Goal: Task Accomplishment & Management: Manage account settings

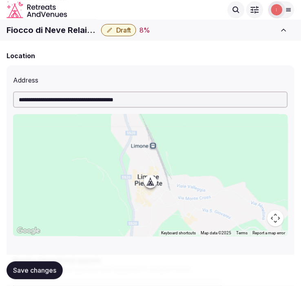
scroll to position [316, 0]
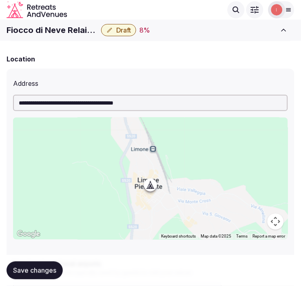
drag, startPoint x: 117, startPoint y: 69, endPoint x: 202, endPoint y: 73, distance: 85.2
click at [121, 69] on div "**********" at bounding box center [150, 216] width 287 height 295
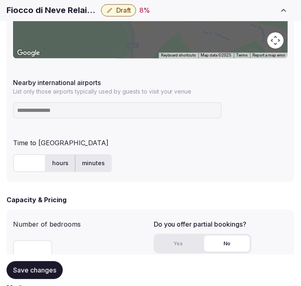
scroll to position [543, 0]
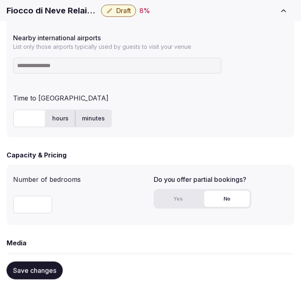
click at [48, 5] on h1 "Fiocco di Neve Relais & Spa" at bounding box center [52, 10] width 91 height 11
copy div "Fiocco di Neve Relais & Spa"
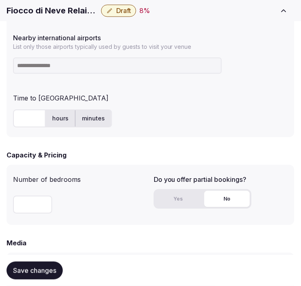
paste input "***"
type input "***"
click at [109, 64] on input "***" at bounding box center [117, 65] width 208 height 16
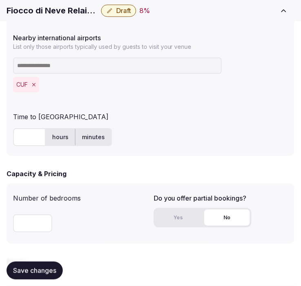
click at [37, 132] on input "text" at bounding box center [29, 137] width 33 height 18
type input "**"
click at [24, 271] on span "Save changes" at bounding box center [34, 271] width 43 height 8
click at [19, 222] on input "number" at bounding box center [32, 224] width 39 height 18
type input "**"
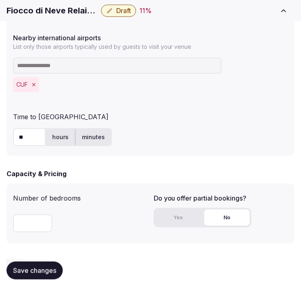
click at [53, 274] on span "Save changes" at bounding box center [34, 271] width 43 height 8
click at [177, 221] on button "Yes" at bounding box center [178, 218] width 46 height 16
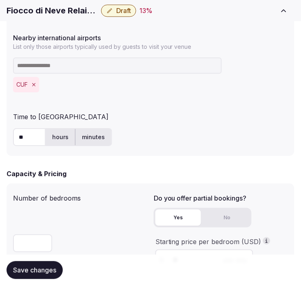
click at [247, 220] on button "No" at bounding box center [227, 218] width 46 height 16
click at [178, 212] on button "Yes" at bounding box center [178, 218] width 46 height 16
drag, startPoint x: 193, startPoint y: 267, endPoint x: 196, endPoint y: 263, distance: 5.0
click at [195, 265] on div "Save changes" at bounding box center [150, 271] width 287 height 18
click at [194, 257] on div "Save changes" at bounding box center [150, 270] width 287 height 31
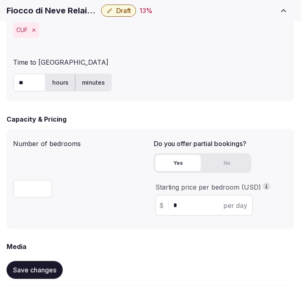
scroll to position [678, 0]
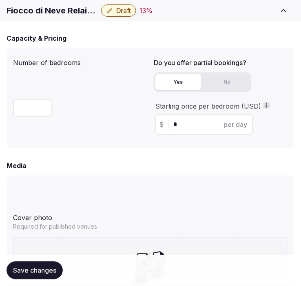
drag, startPoint x: 197, startPoint y: 119, endPoint x: 156, endPoint y: 123, distance: 41.3
click at [156, 123] on div "$ * per day" at bounding box center [204, 124] width 98 height 21
type input "***"
click at [122, 163] on div "Media" at bounding box center [150, 166] width 287 height 10
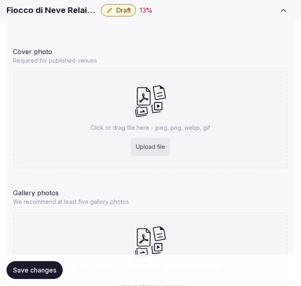
scroll to position [860, 0]
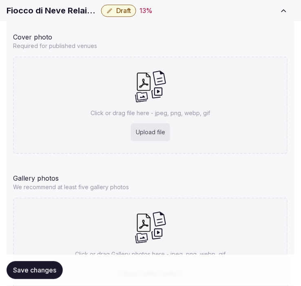
drag, startPoint x: 30, startPoint y: 268, endPoint x: 297, endPoint y: 112, distance: 309.5
click at [31, 267] on span "Save changes" at bounding box center [34, 271] width 43 height 8
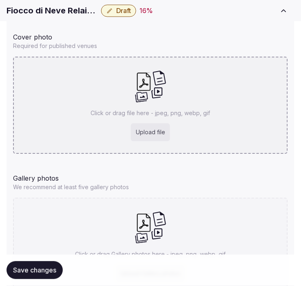
drag, startPoint x: 287, startPoint y: 90, endPoint x: 248, endPoint y: 94, distance: 38.5
click at [174, 103] on div "Click or drag file here - jpeg, png, webp, gif Upload file" at bounding box center [150, 105] width 274 height 97
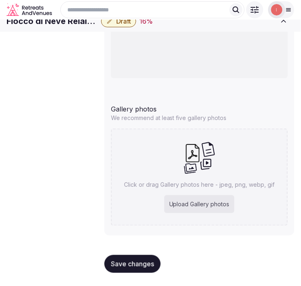
scroll to position [787, 0]
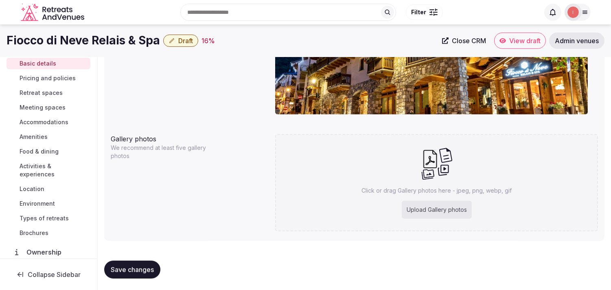
click at [147, 272] on button "Save changes" at bounding box center [132, 270] width 56 height 18
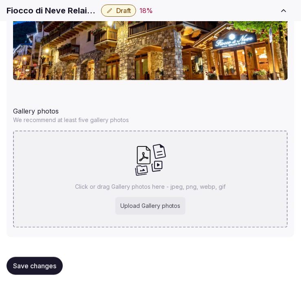
scroll to position [970, 0]
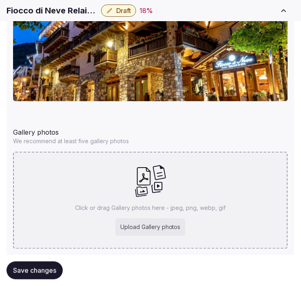
click at [201, 172] on div "Click or drag Gallery photos here - jpeg, png, webp, gif Upload Gallery photos" at bounding box center [150, 200] width 274 height 97
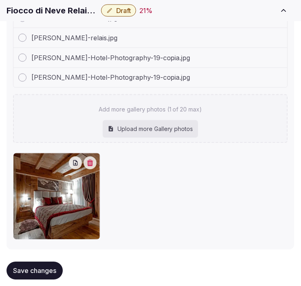
scroll to position [1126, 0]
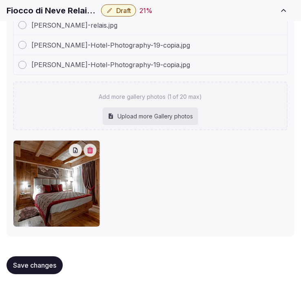
click at [40, 262] on span "Save changes" at bounding box center [34, 266] width 43 height 8
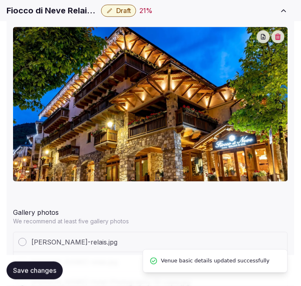
scroll to position [946, 0]
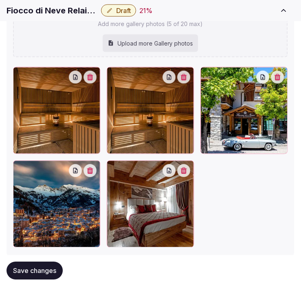
scroll to position [1133, 0]
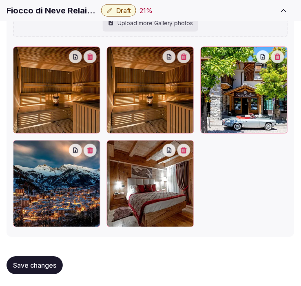
click at [180, 53] on button "button" at bounding box center [183, 56] width 13 height 13
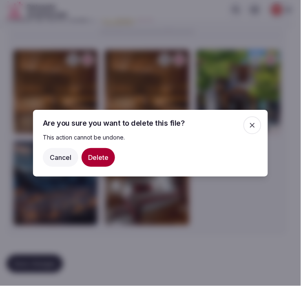
scroll to position [1133, 0]
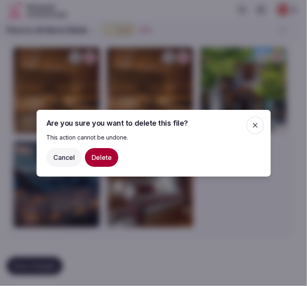
click at [98, 158] on button "Delete" at bounding box center [101, 157] width 33 height 19
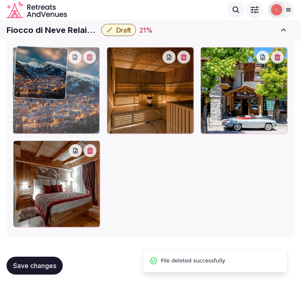
drag, startPoint x: 212, startPoint y: 48, endPoint x: 42, endPoint y: 64, distance: 170.6
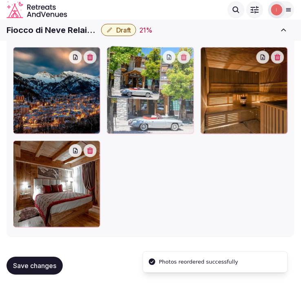
drag, startPoint x: 209, startPoint y: 53, endPoint x: 122, endPoint y: 69, distance: 88.3
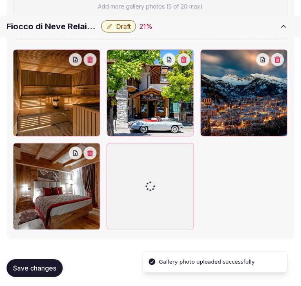
scroll to position [1141, 0]
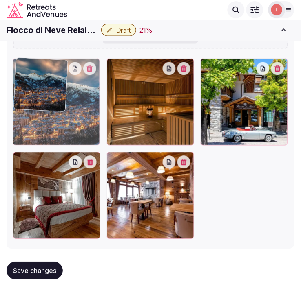
drag, startPoint x: 202, startPoint y: 50, endPoint x: 38, endPoint y: 51, distance: 164.1
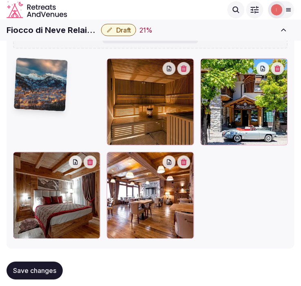
scroll to position [1128, 0]
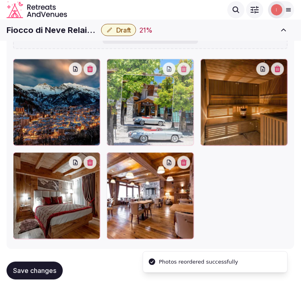
drag, startPoint x: 210, startPoint y: 64, endPoint x: 130, endPoint y: 82, distance: 81.5
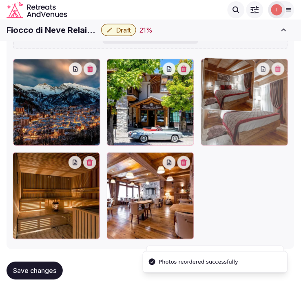
drag, startPoint x: 18, startPoint y: 157, endPoint x: 239, endPoint y: 86, distance: 232.1
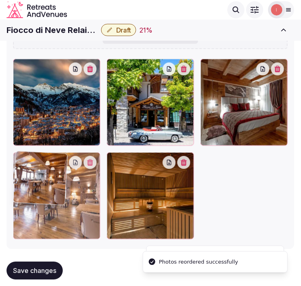
drag, startPoint x: 112, startPoint y: 156, endPoint x: 49, endPoint y: 166, distance: 64.2
click at [49, 166] on img at bounding box center [40, 178] width 54 height 54
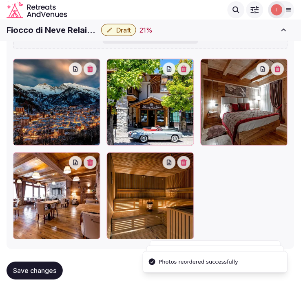
click at [45, 273] on span "Save changes" at bounding box center [34, 271] width 43 height 8
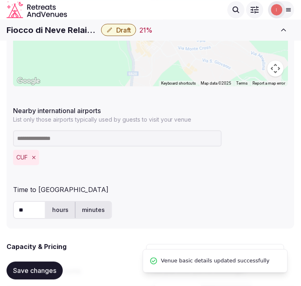
scroll to position [359, 0]
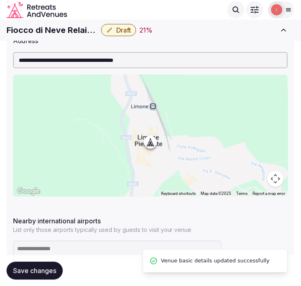
drag, startPoint x: 43, startPoint y: 270, endPoint x: 100, endPoint y: 208, distance: 84.1
click at [46, 267] on span "Save changes" at bounding box center [34, 271] width 43 height 8
click at [121, 33] on span "Draft" at bounding box center [123, 30] width 15 height 8
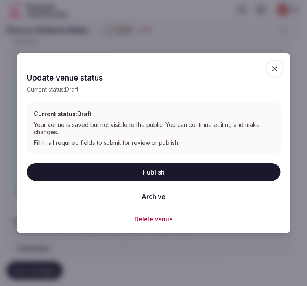
click at [165, 168] on button "Publish" at bounding box center [154, 172] width 254 height 18
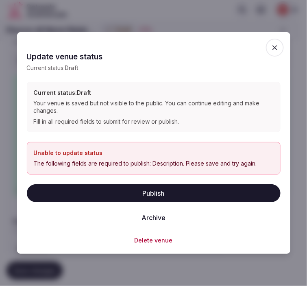
click at [278, 45] on icon "button" at bounding box center [275, 47] width 5 height 5
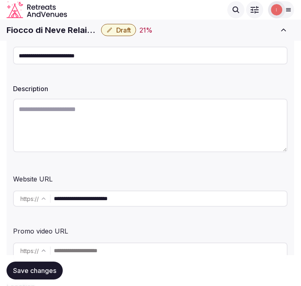
scroll to position [88, 0]
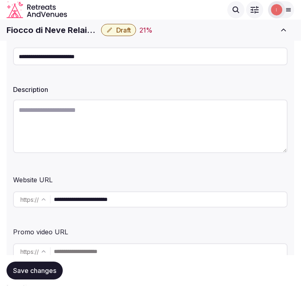
click at [191, 123] on textarea at bounding box center [150, 127] width 274 height 54
click at [186, 121] on textarea at bounding box center [150, 127] width 274 height 54
paste textarea "**********"
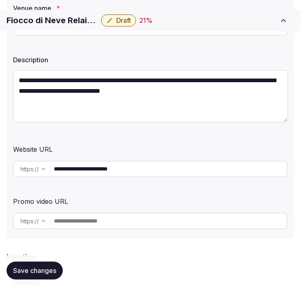
scroll to position [133, 0]
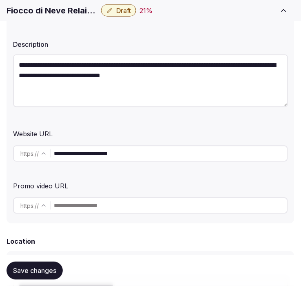
type textarea "**********"
drag, startPoint x: 48, startPoint y: 270, endPoint x: 88, endPoint y: 256, distance: 42.5
click at [48, 270] on span "Save changes" at bounding box center [34, 271] width 43 height 8
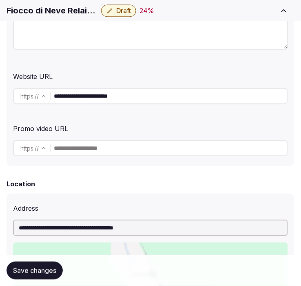
scroll to position [269, 0]
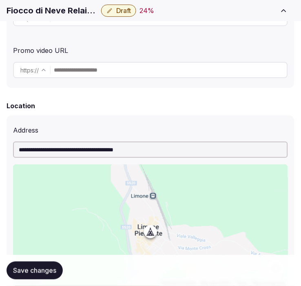
click at [42, 283] on div "Save changes" at bounding box center [150, 270] width 287 height 31
click at [47, 270] on span "Save changes" at bounding box center [34, 271] width 43 height 8
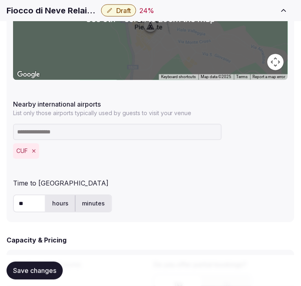
scroll to position [540, 0]
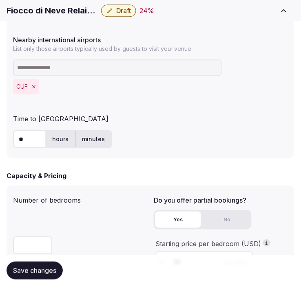
click at [52, 268] on span "Save changes" at bounding box center [34, 271] width 43 height 8
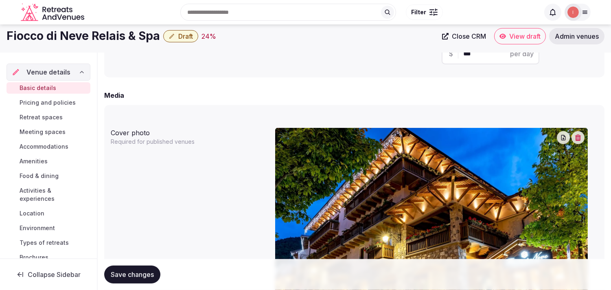
scroll to position [585, 0]
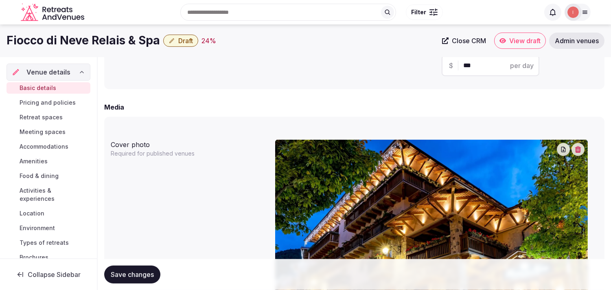
click at [180, 42] on span "Draft" at bounding box center [185, 41] width 15 height 8
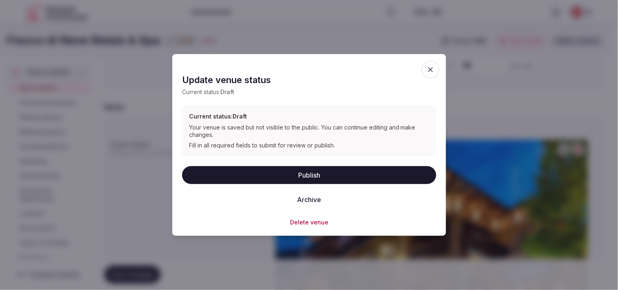
click at [300, 171] on button "Publish" at bounding box center [309, 175] width 254 height 18
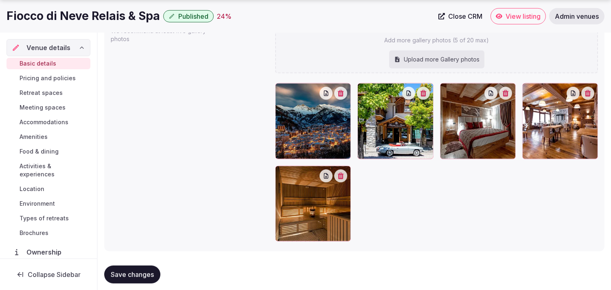
scroll to position [914, 0]
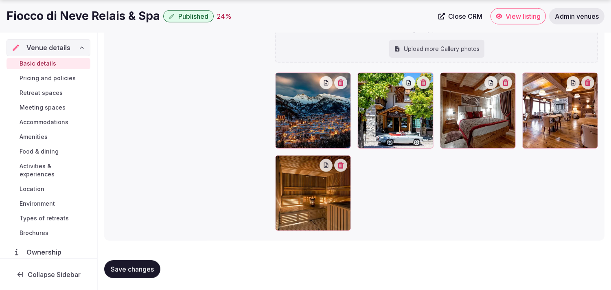
click at [141, 270] on span "Save changes" at bounding box center [132, 269] width 43 height 8
click at [62, 81] on span "Pricing and policies" at bounding box center [48, 78] width 56 height 8
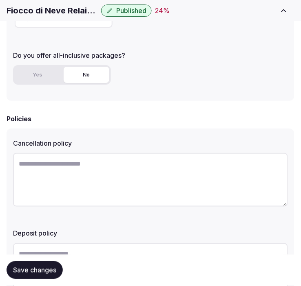
scroll to position [316, 0]
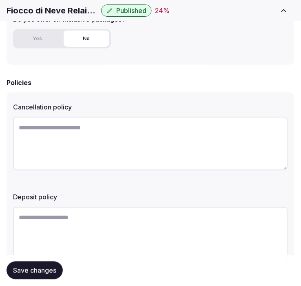
click at [176, 160] on textarea at bounding box center [150, 144] width 274 height 54
paste textarea "**********"
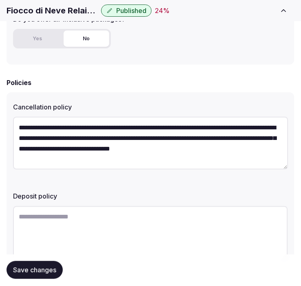
type textarea "**********"
click at [37, 267] on span "Save changes" at bounding box center [34, 271] width 43 height 8
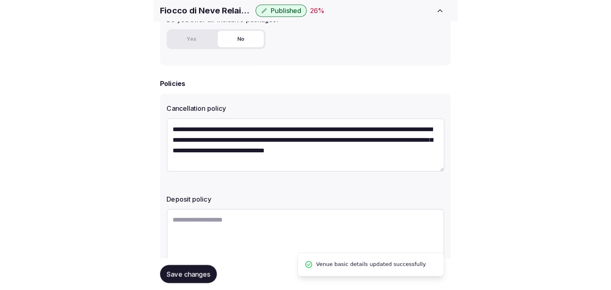
scroll to position [247, 0]
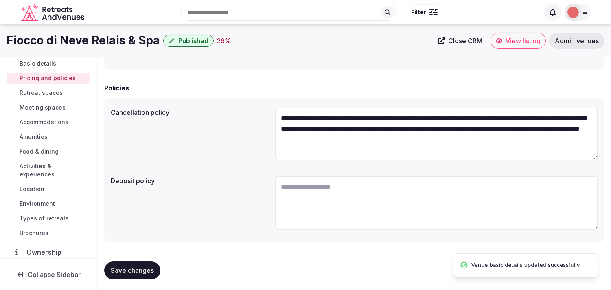
click at [50, 94] on span "Retreat spaces" at bounding box center [41, 93] width 43 height 8
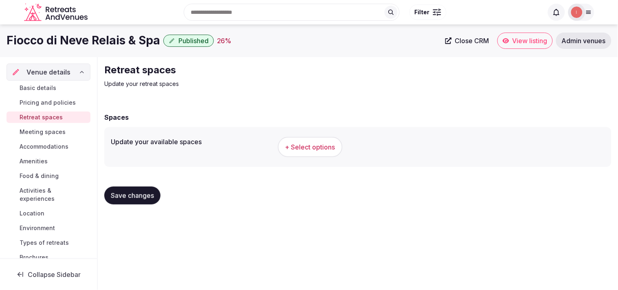
click at [300, 141] on button "+ Select options" at bounding box center [310, 147] width 65 height 20
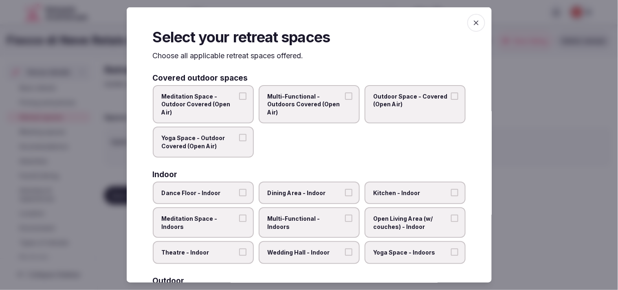
click at [300, 94] on span "Outdoor Space - Covered (Open Air)" at bounding box center [410, 100] width 75 height 16
click at [300, 94] on button "Outdoor Space - Covered (Open Air)" at bounding box center [454, 95] width 7 height 7
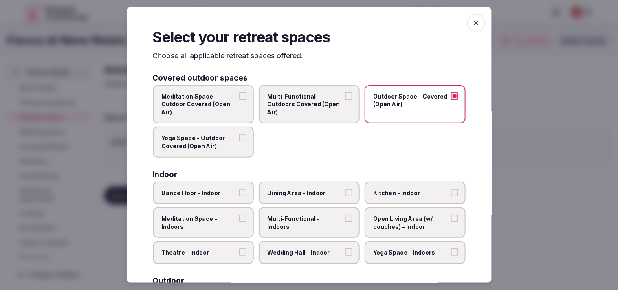
click at [235, 142] on label "Yoga Space - Outdoor Covered (Open Air)" at bounding box center [203, 142] width 101 height 31
click at [239, 141] on button "Yoga Space - Outdoor Covered (Open Air)" at bounding box center [242, 137] width 7 height 7
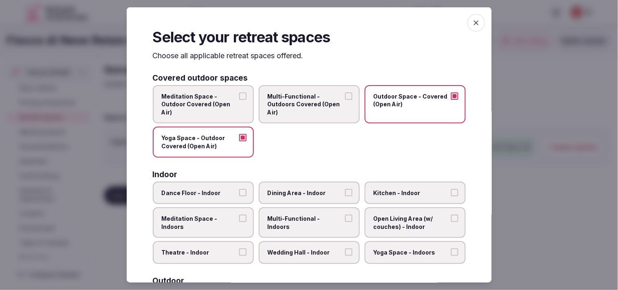
click at [298, 190] on span "Dining Area - Indoor" at bounding box center [305, 193] width 75 height 8
click at [300, 190] on button "Dining Area - Indoor" at bounding box center [348, 192] width 7 height 7
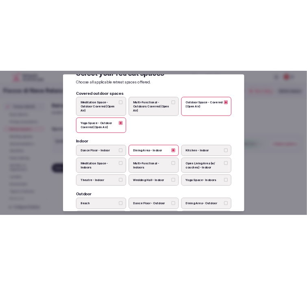
scroll to position [45, 0]
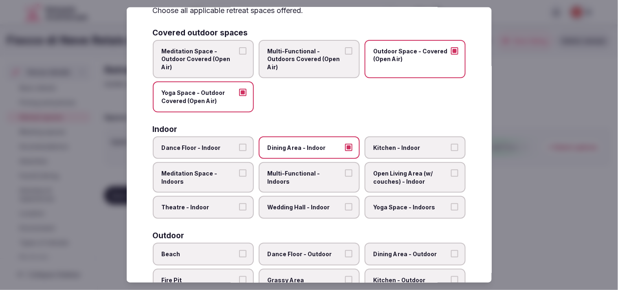
click at [300, 179] on label "Multi-Functional - Indoors" at bounding box center [309, 177] width 101 height 31
click at [300, 177] on button "Multi-Functional - Indoors" at bounding box center [348, 172] width 7 height 7
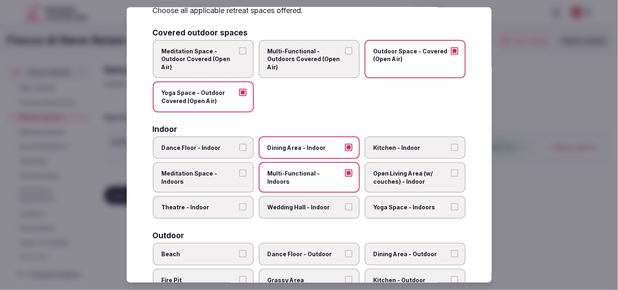
click at [300, 177] on span "Open Living Area (w/ couches) - Indoor" at bounding box center [410, 177] width 75 height 16
click at [300, 177] on button "Open Living Area (w/ couches) - Indoor" at bounding box center [454, 172] width 7 height 7
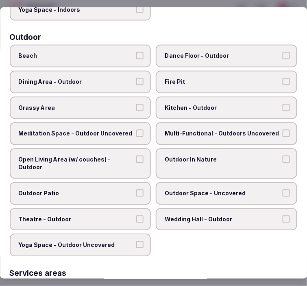
scroll to position [271, 0]
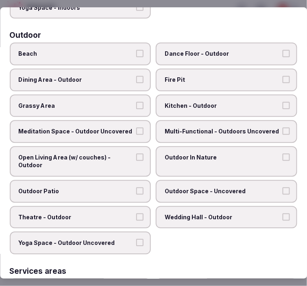
click at [257, 76] on span "Fire Pit" at bounding box center [223, 80] width 116 height 8
click at [283, 76] on button "Fire Pit" at bounding box center [286, 79] width 7 height 7
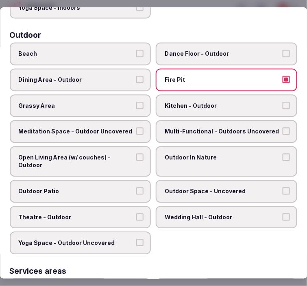
click at [206, 127] on span "Multi-Functional - Outdoors Uncovered" at bounding box center [223, 131] width 116 height 8
click at [283, 127] on button "Multi-Functional - Outdoors Uncovered" at bounding box center [286, 130] width 7 height 7
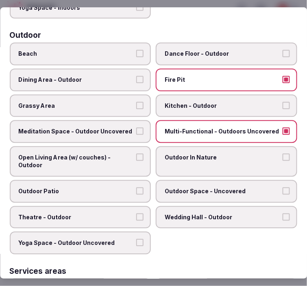
click at [193, 154] on span "Outdoor In Nature" at bounding box center [223, 158] width 116 height 8
click at [283, 154] on button "Outdoor In Nature" at bounding box center [286, 157] width 7 height 7
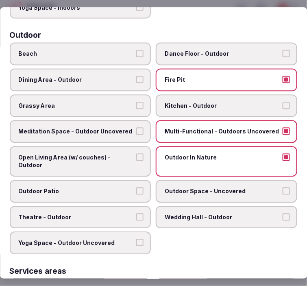
click at [124, 154] on span "Open Living Area (w/ couches) - Outdoor" at bounding box center [77, 162] width 116 height 16
click at [137, 154] on button "Open Living Area (w/ couches) - Outdoor" at bounding box center [140, 157] width 7 height 7
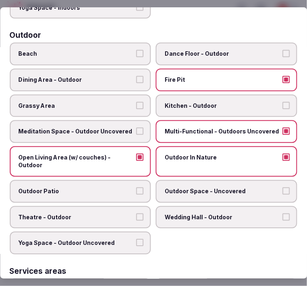
click at [121, 187] on span "Outdoor Patio" at bounding box center [77, 191] width 116 height 8
click at [137, 187] on button "Outdoor Patio" at bounding box center [140, 190] width 7 height 7
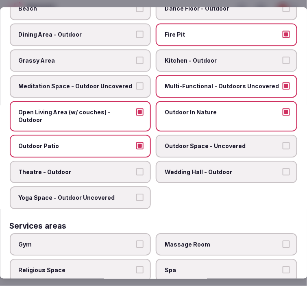
click at [197, 142] on span "Outdoor Space - Uncovered" at bounding box center [223, 146] width 116 height 8
click at [283, 142] on button "Outdoor Space - Uncovered" at bounding box center [286, 145] width 7 height 7
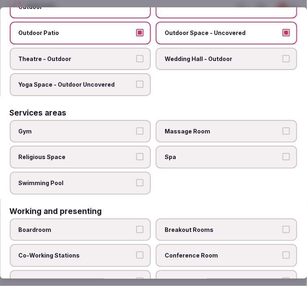
scroll to position [452, 0]
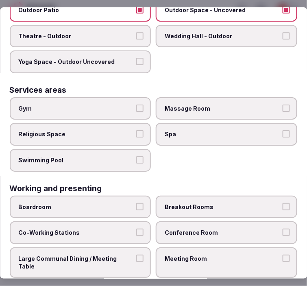
click at [118, 149] on label "Swimming Pool" at bounding box center [81, 160] width 142 height 23
click at [137, 156] on button "Swimming Pool" at bounding box center [140, 159] width 7 height 7
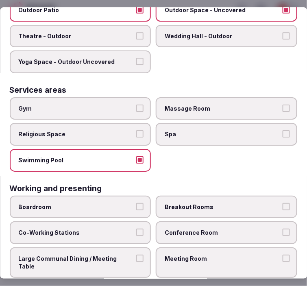
click at [118, 156] on label "Swimming Pool" at bounding box center [81, 160] width 142 height 23
click at [137, 156] on button "Swimming Pool" at bounding box center [140, 159] width 7 height 7
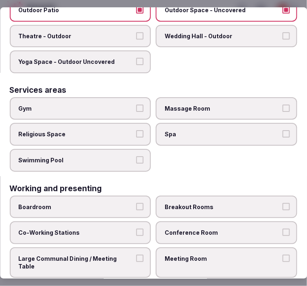
click at [130, 97] on label "Gym" at bounding box center [81, 108] width 142 height 23
click at [137, 105] on button "Gym" at bounding box center [140, 108] width 7 height 7
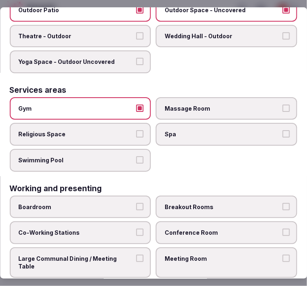
click at [255, 123] on label "Spa" at bounding box center [227, 134] width 142 height 23
click at [283, 130] on button "Spa" at bounding box center [286, 133] width 7 height 7
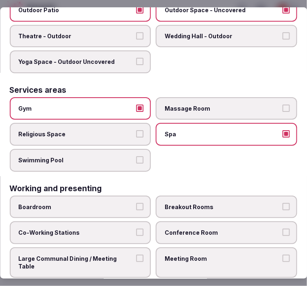
click at [255, 104] on label "Massage Room" at bounding box center [227, 108] width 142 height 23
click at [283, 105] on button "Massage Room" at bounding box center [286, 108] width 7 height 7
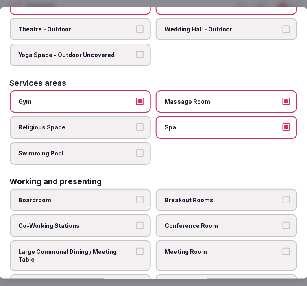
scroll to position [462, 0]
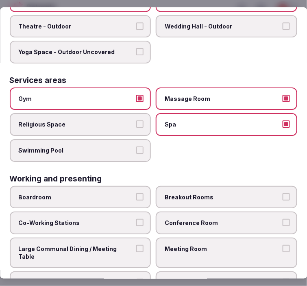
click at [237, 219] on span "Conference Room" at bounding box center [223, 223] width 116 height 8
click at [283, 219] on button "Conference Room" at bounding box center [286, 222] width 7 height 7
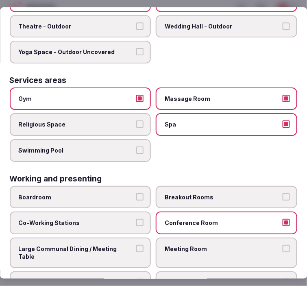
click at [237, 219] on span "Conference Room" at bounding box center [223, 223] width 116 height 8
click at [283, 219] on button "Conference Room" at bounding box center [286, 222] width 7 height 7
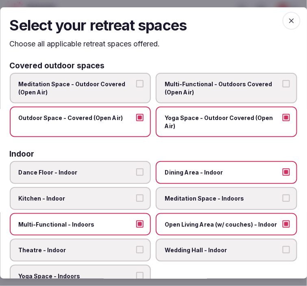
scroll to position [0, 0]
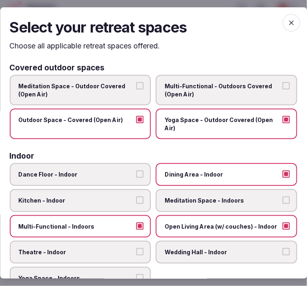
click at [290, 16] on span "button" at bounding box center [292, 23] width 18 height 18
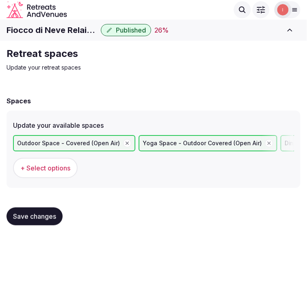
drag, startPoint x: 45, startPoint y: 218, endPoint x: 157, endPoint y: 95, distance: 166.6
click at [44, 218] on span "Save changes" at bounding box center [34, 217] width 43 height 8
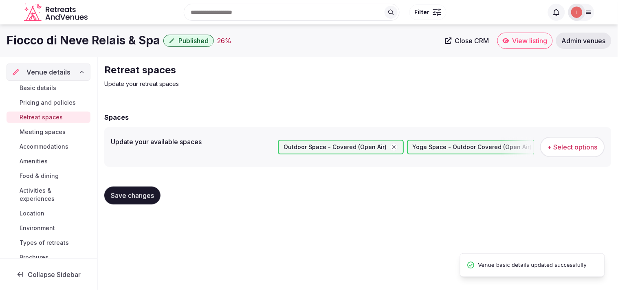
click at [40, 131] on span "Meeting spaces" at bounding box center [43, 132] width 46 height 8
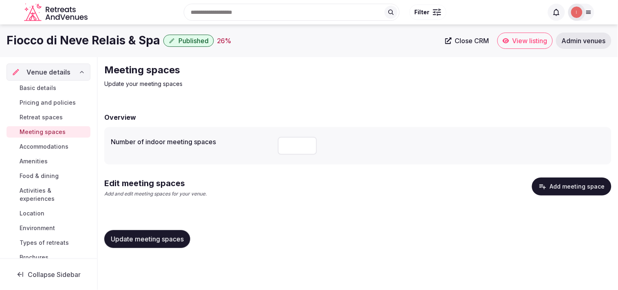
click at [287, 141] on input "number" at bounding box center [297, 146] width 39 height 18
type input "*"
click at [162, 246] on button "Update meeting spaces" at bounding box center [147, 239] width 86 height 18
